Goal: Information Seeking & Learning: Learn about a topic

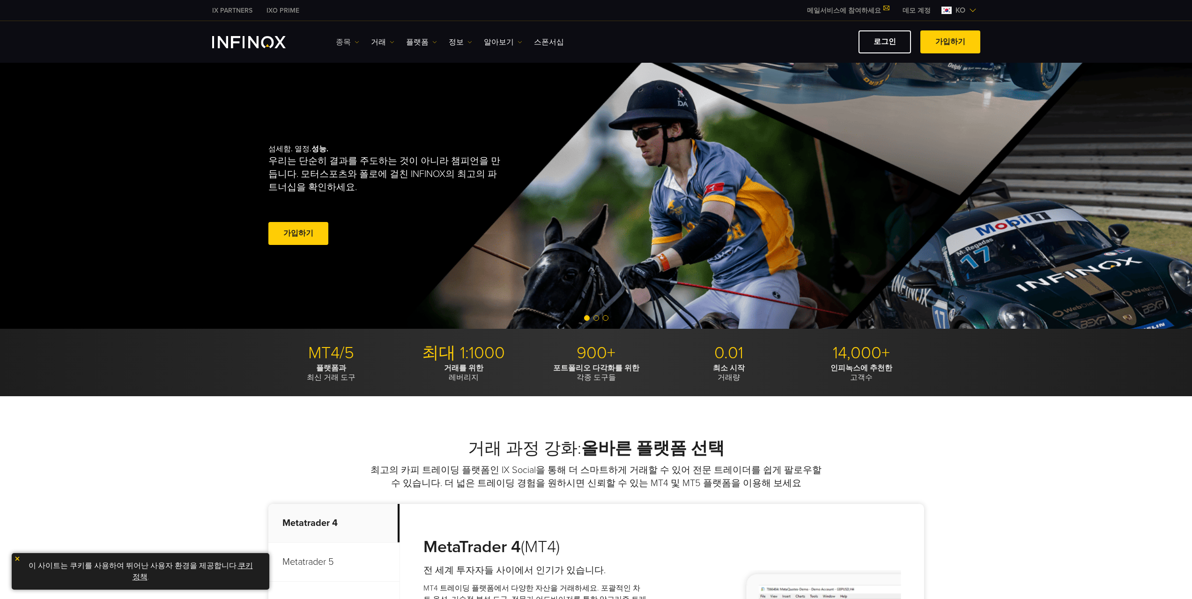
click at [346, 42] on link "종목" at bounding box center [347, 42] width 23 height 11
click at [390, 41] on img at bounding box center [392, 42] width 5 height 5
click at [418, 42] on link "플랫폼" at bounding box center [421, 42] width 31 height 11
click at [420, 85] on link "MT5" at bounding box center [442, 92] width 72 height 20
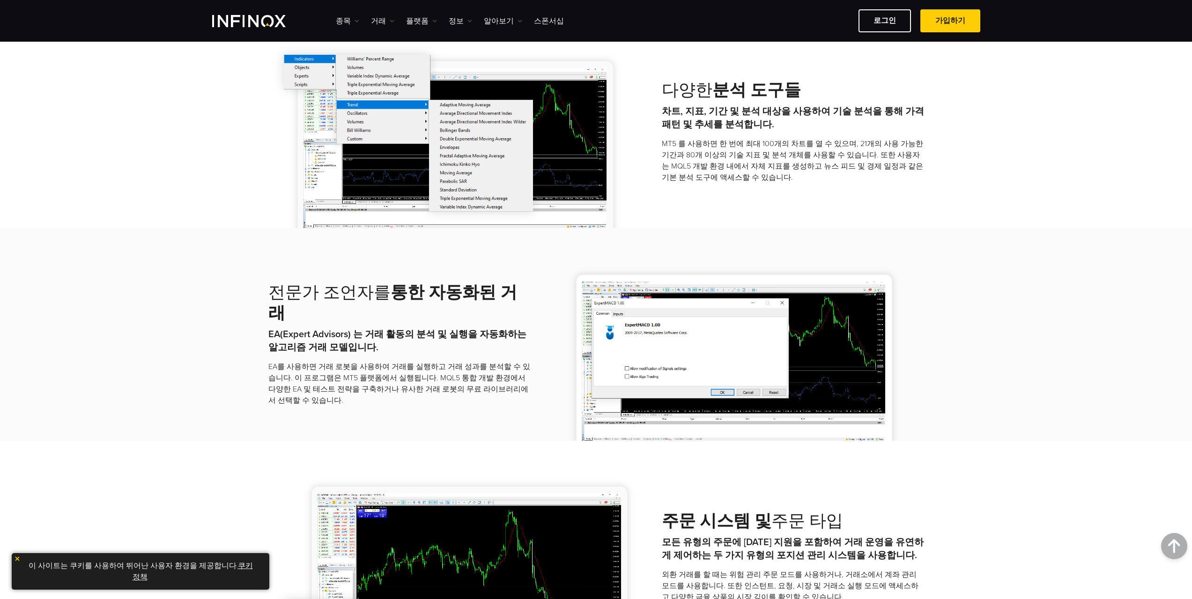
scroll to position [875, 0]
